Goal: Information Seeking & Learning: Learn about a topic

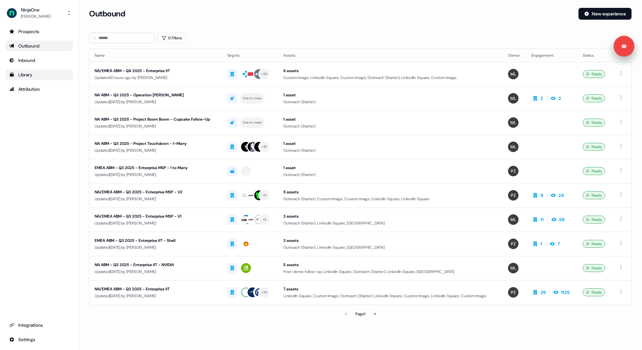
click at [25, 75] on div "Library" at bounding box center [39, 74] width 60 height 7
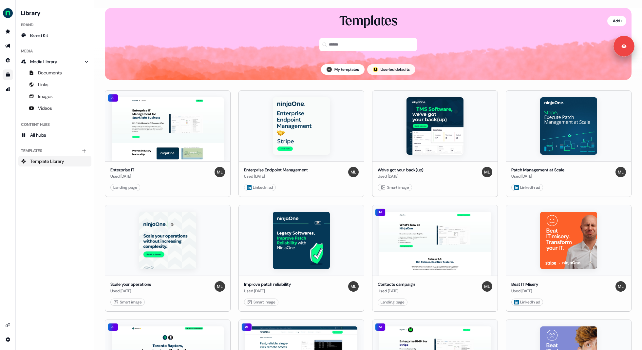
click at [393, 68] on button "; Userled defaults" at bounding box center [391, 69] width 48 height 10
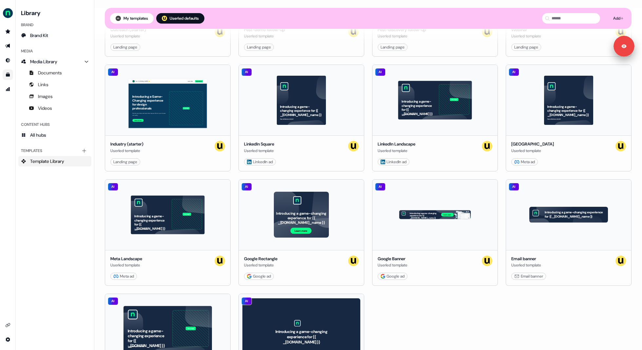
scroll to position [218, 0]
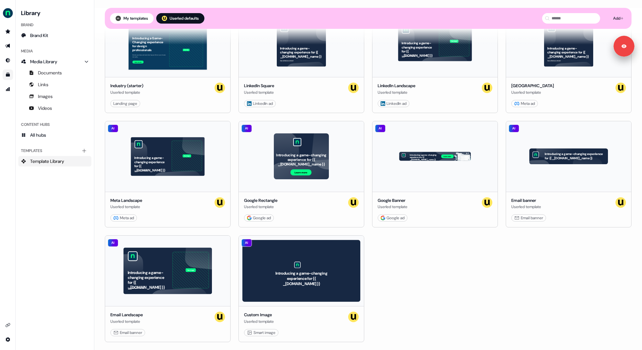
click at [365, 231] on div "AI Outreach (Starter) Userled template Landing page Use AI Post-demo follow-up …" at bounding box center [368, 117] width 526 height 450
click at [368, 237] on div "AI Outreach (Starter) Userled template Landing page Use AI Post-demo follow-up …" at bounding box center [368, 117] width 526 height 450
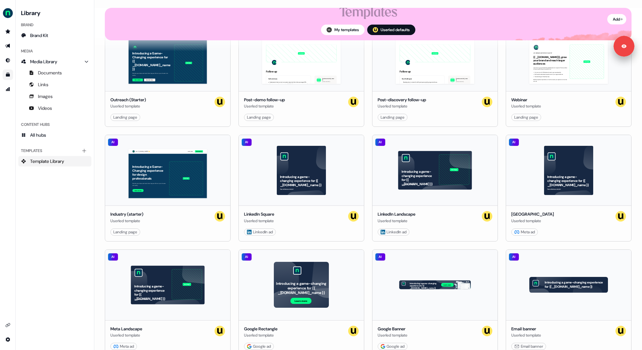
scroll to position [34, 0]
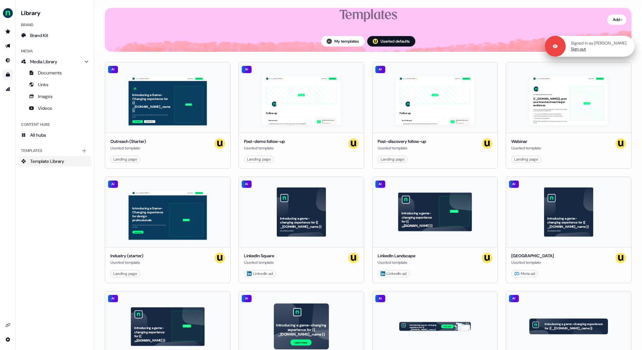
click at [586, 51] on link "Sign out" at bounding box center [578, 49] width 15 height 6
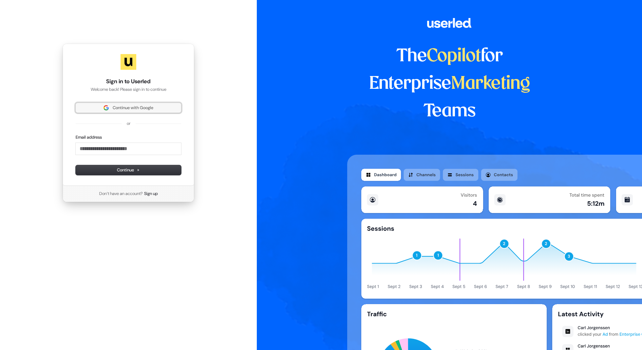
click at [136, 108] on span "Continue with Google" at bounding box center [133, 108] width 41 height 6
